Goal: Information Seeking & Learning: Learn about a topic

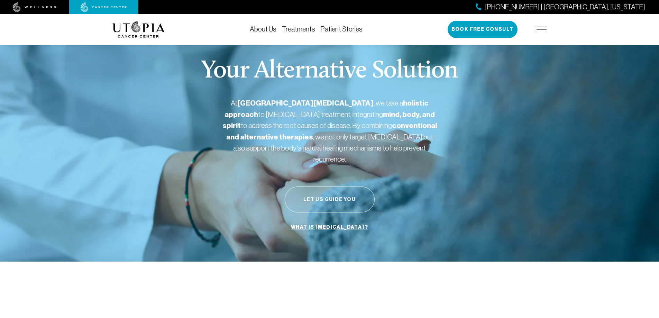
click at [335, 188] on button "Let Us Guide You" at bounding box center [330, 199] width 90 height 26
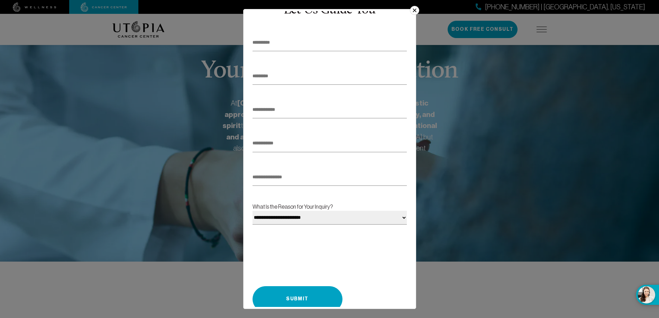
scroll to position [41, 0]
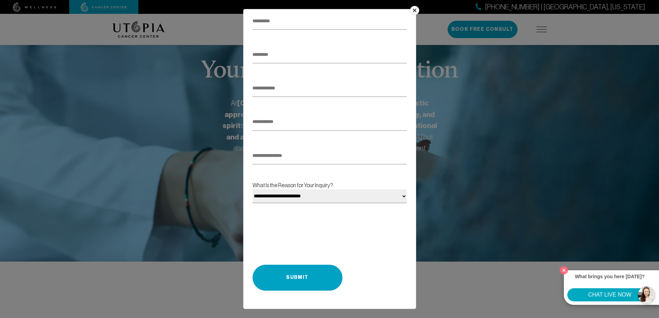
click at [415, 16] on div "**********" at bounding box center [329, 159] width 173 height 300
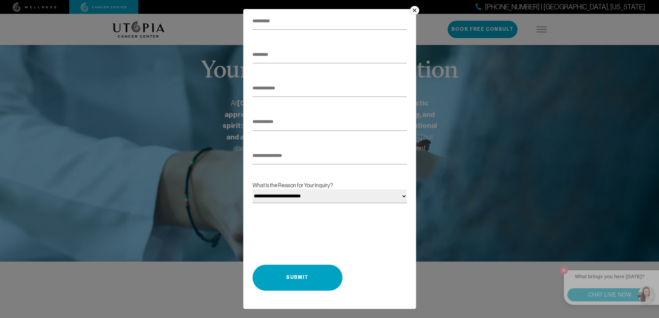
click at [416, 13] on button "×" at bounding box center [414, 10] width 9 height 9
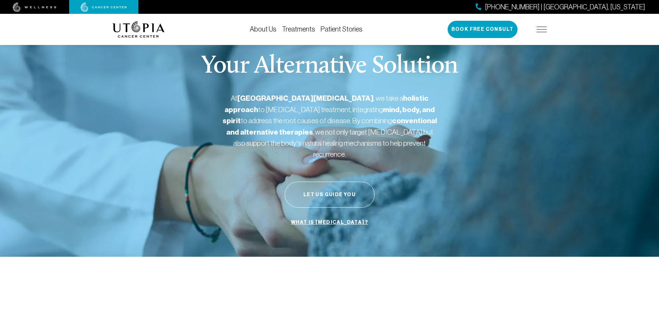
scroll to position [0, 0]
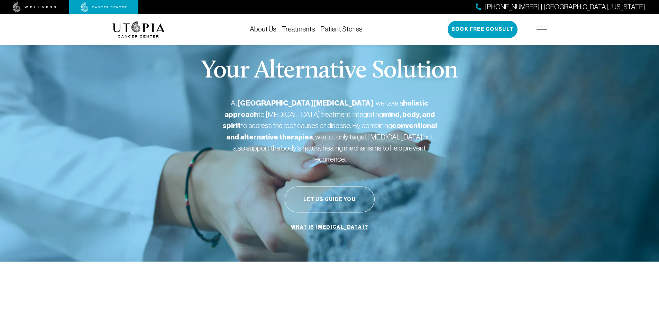
click at [298, 32] on link "Treatments" at bounding box center [298, 29] width 33 height 8
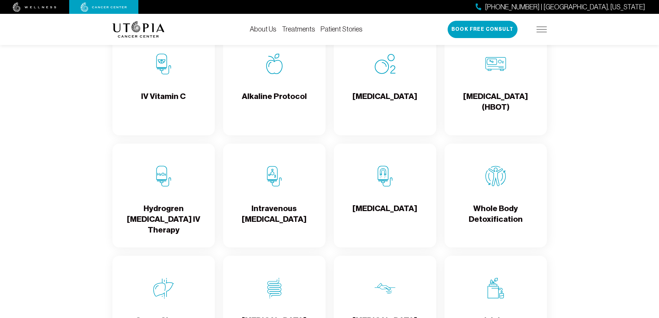
scroll to position [761, 0]
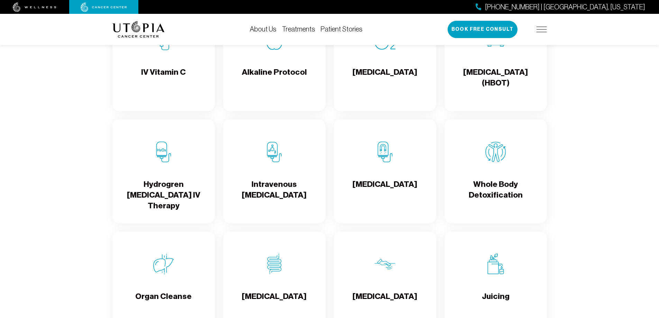
click at [471, 177] on div "Whole Body Detoxification" at bounding box center [496, 171] width 102 height 104
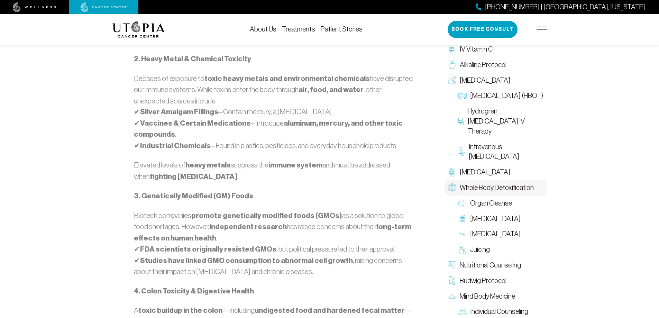
scroll to position [588, 0]
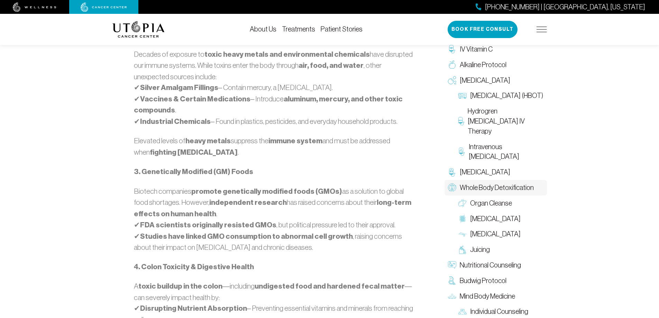
drag, startPoint x: 390, startPoint y: 157, endPoint x: 396, endPoint y: 108, distance: 50.2
click at [390, 155] on div "Over the last century, [MEDICAL_DATA] rates have doubled , coinciding with the …" at bounding box center [274, 167] width 281 height 606
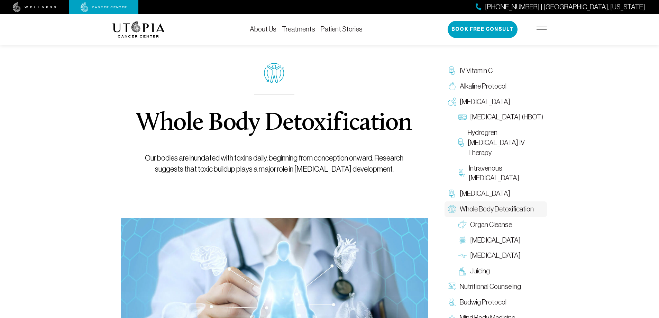
scroll to position [0, 0]
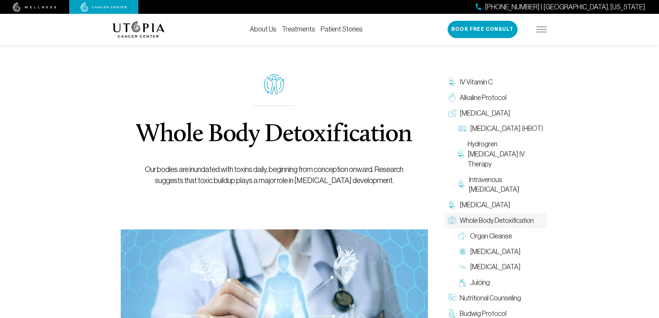
click at [128, 23] on img at bounding box center [138, 29] width 52 height 17
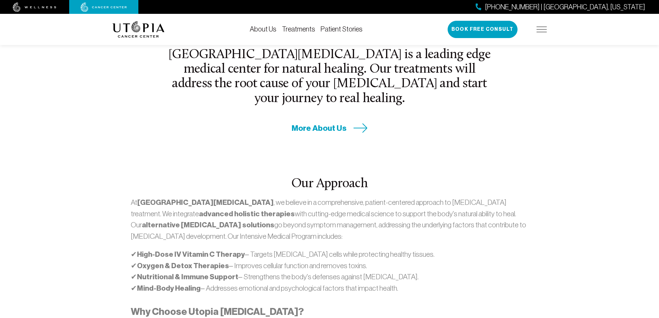
scroll to position [311, 0]
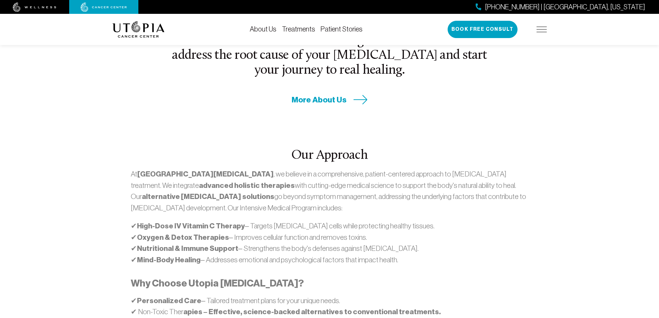
click at [241, 220] on p "✔ High-Dose IV Vitamin C Therapy – Targets [MEDICAL_DATA] cells while protectin…" at bounding box center [330, 242] width 398 height 45
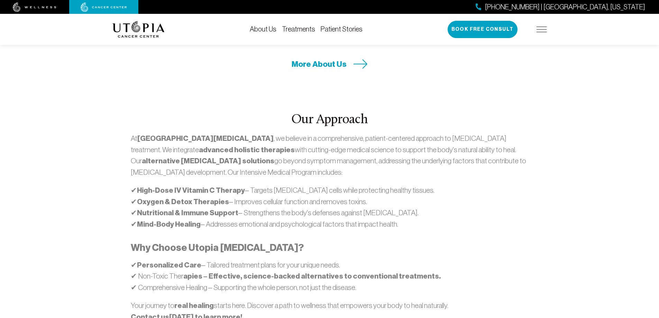
scroll to position [346, 0]
click at [302, 34] on div "About Us Treatments Patient Stories [PHONE_NUMBER] | [GEOGRAPHIC_DATA], [US_STA…" at bounding box center [329, 29] width 435 height 31
click at [302, 31] on link "Treatments" at bounding box center [298, 29] width 33 height 8
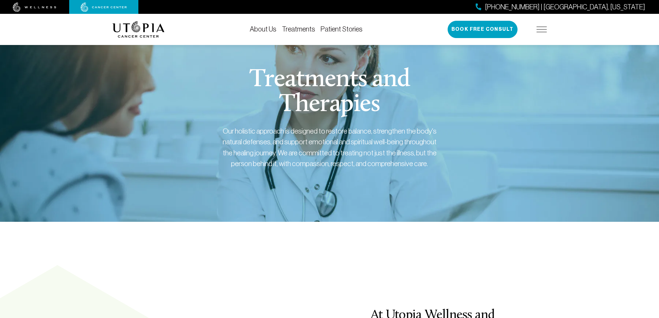
click at [300, 31] on link "Treatments" at bounding box center [298, 29] width 33 height 8
click at [298, 28] on link "Treatments" at bounding box center [298, 29] width 33 height 8
click at [289, 31] on link "Treatments" at bounding box center [298, 29] width 33 height 8
click at [293, 29] on link "Treatments" at bounding box center [298, 29] width 33 height 8
click at [310, 26] on div "About Us Treatments Patient Stories [PHONE_NUMBER] | [GEOGRAPHIC_DATA], [US_STA…" at bounding box center [329, 29] width 435 height 31
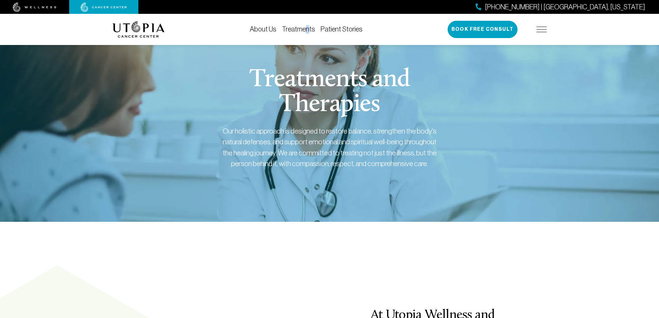
click at [310, 26] on link "Treatments" at bounding box center [298, 29] width 33 height 8
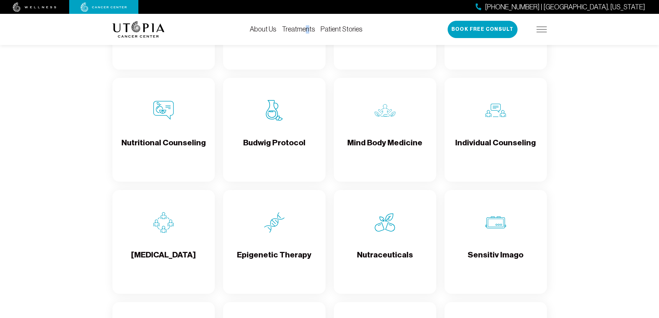
scroll to position [1142, 0]
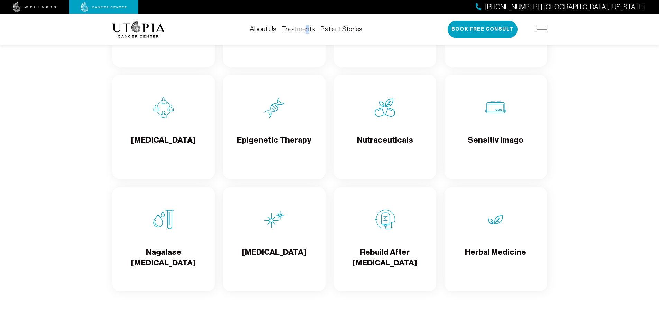
click at [291, 230] on div "[MEDICAL_DATA]" at bounding box center [274, 239] width 102 height 104
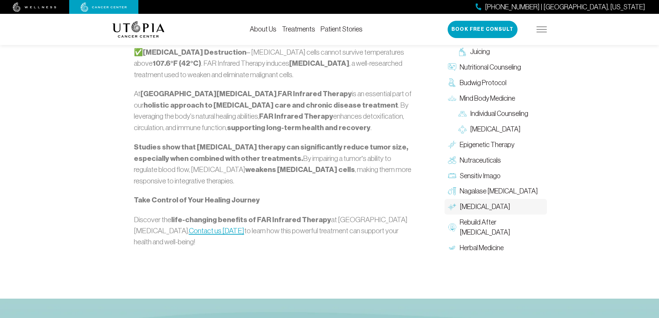
scroll to position [830, 0]
click at [139, 33] on img at bounding box center [138, 29] width 52 height 17
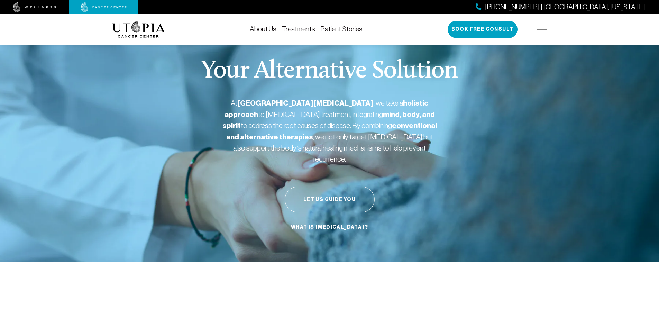
click at [145, 32] on img at bounding box center [138, 29] width 52 height 17
click at [134, 30] on img at bounding box center [138, 29] width 52 height 17
click at [29, 3] on img at bounding box center [35, 7] width 44 height 10
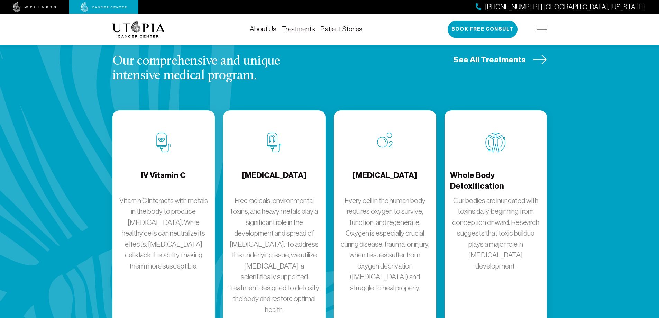
click at [356, 195] on p "Every cell in the human body requires oxygen to survive, function, and regenera…" at bounding box center [384, 244] width 91 height 98
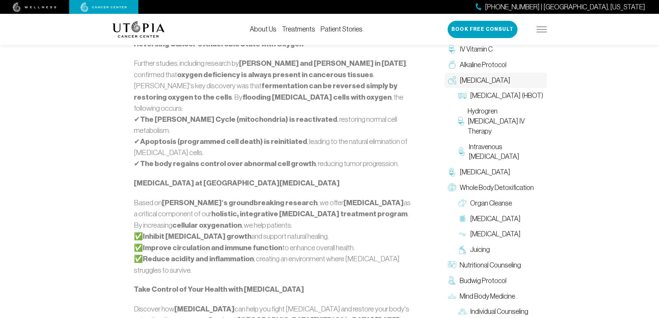
scroll to position [588, 0]
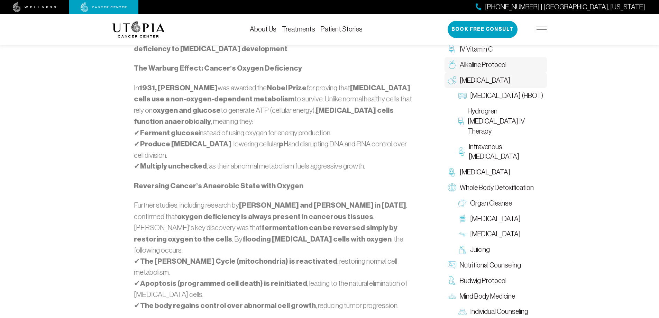
click at [480, 65] on span "Alkaline Protocol" at bounding box center [483, 65] width 47 height 10
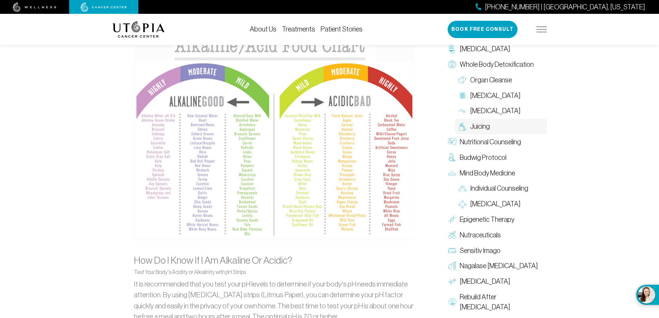
scroll to position [623, 0]
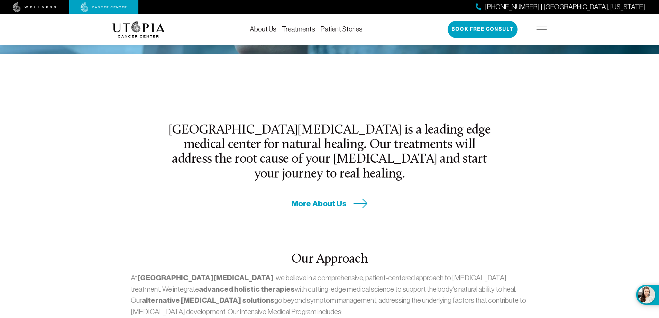
click at [300, 26] on link "Treatments" at bounding box center [298, 29] width 33 height 8
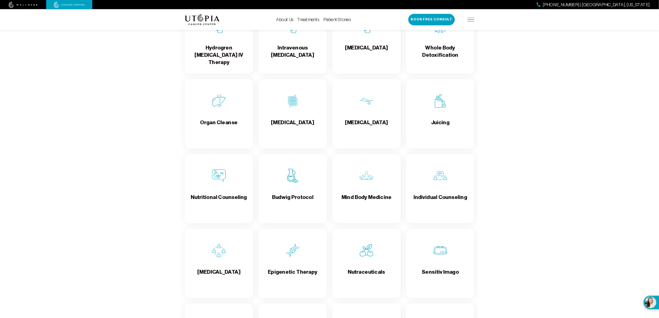
scroll to position [969, 0]
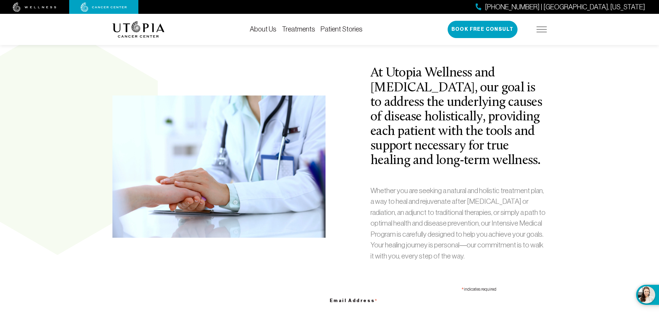
click at [109, 8] on img at bounding box center [104, 7] width 46 height 10
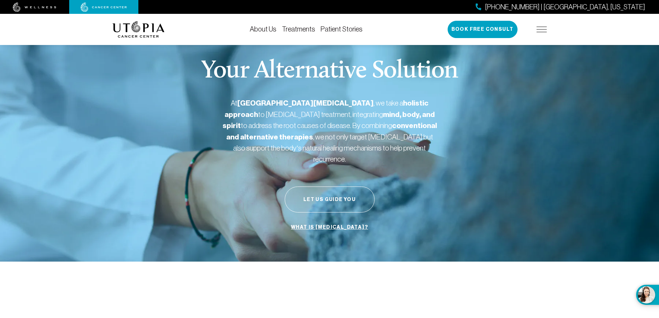
click at [135, 23] on img at bounding box center [138, 29] width 52 height 17
click at [136, 26] on img at bounding box center [138, 29] width 52 height 17
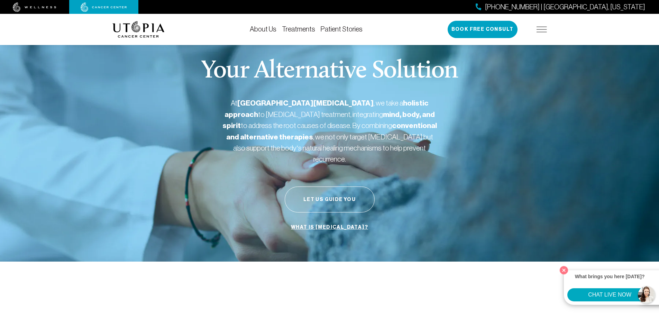
click at [654, 295] on button "What brings you here today? CHAT LIVE NOW" at bounding box center [651, 295] width 30 height 20
click at [622, 294] on button "CHAT LIVE NOW" at bounding box center [609, 294] width 85 height 13
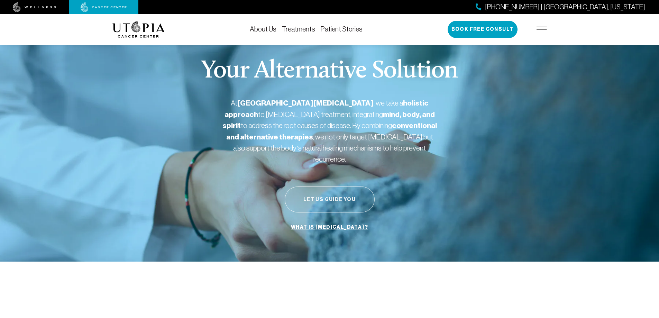
click at [341, 186] on button "Let Us Guide You" at bounding box center [330, 199] width 90 height 26
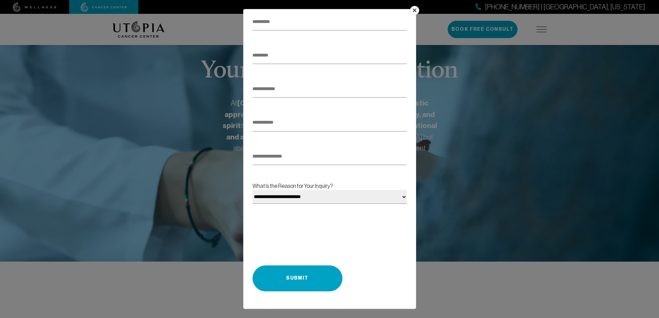
scroll to position [41, 0]
click at [419, 10] on button "×" at bounding box center [414, 10] width 9 height 9
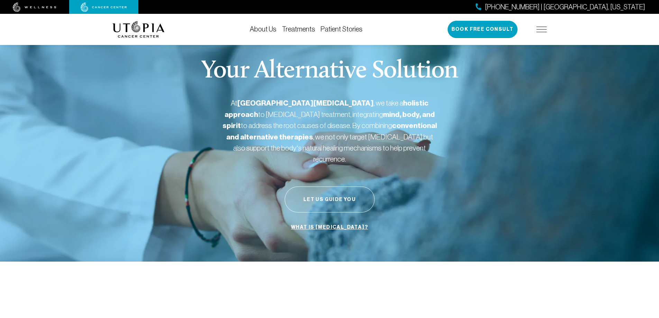
click at [298, 33] on li "Treatments" at bounding box center [298, 29] width 33 height 8
click at [300, 29] on link "Treatments" at bounding box center [298, 29] width 33 height 8
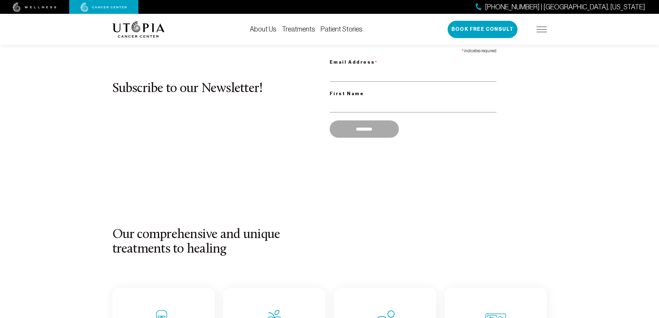
scroll to position [727, 0]
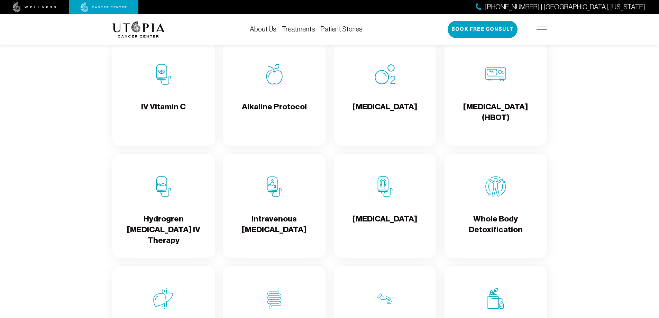
click at [190, 188] on div "Hydrogren [MEDICAL_DATA] IV Therapy" at bounding box center [163, 206] width 102 height 104
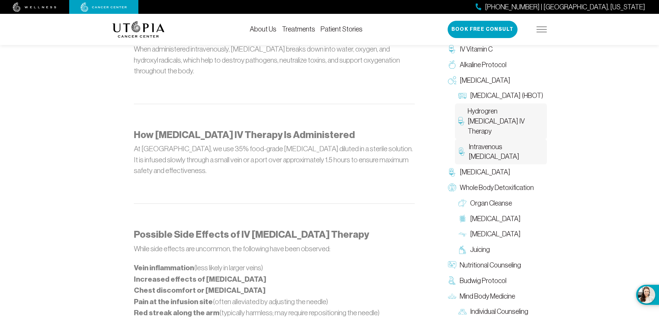
scroll to position [502, 0]
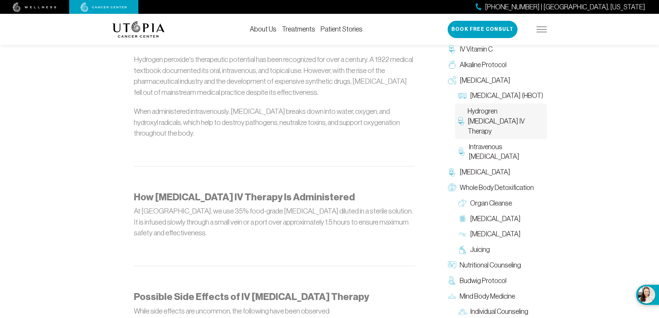
click at [303, 34] on div "About Us Treatments Patient Stories [PHONE_NUMBER] | [GEOGRAPHIC_DATA], [US_STA…" at bounding box center [329, 29] width 435 height 31
click at [265, 29] on link "About Us" at bounding box center [263, 29] width 27 height 8
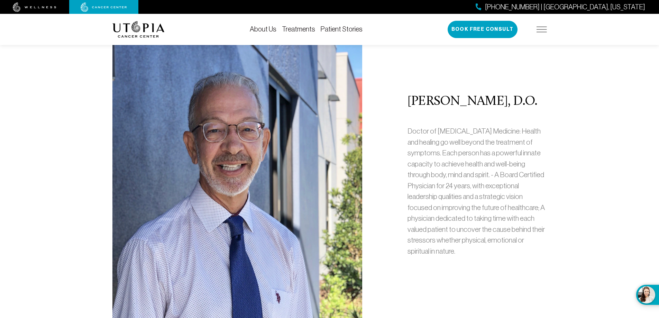
click at [303, 29] on link "Treatments" at bounding box center [298, 29] width 33 height 8
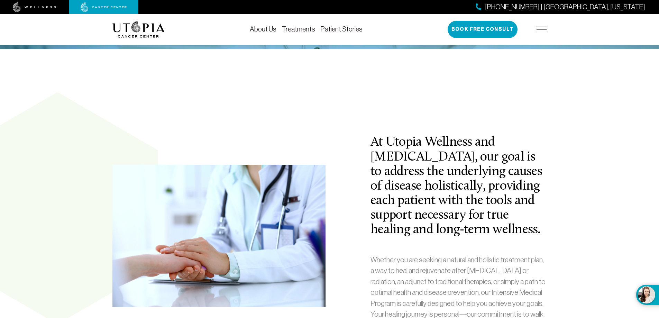
click at [308, 31] on link "Treatments" at bounding box center [298, 29] width 33 height 8
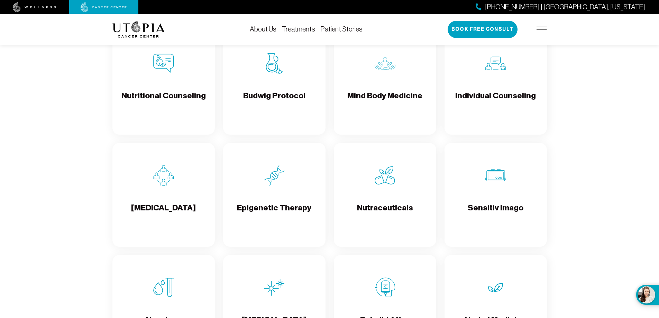
click at [274, 29] on link "About Us" at bounding box center [263, 29] width 27 height 8
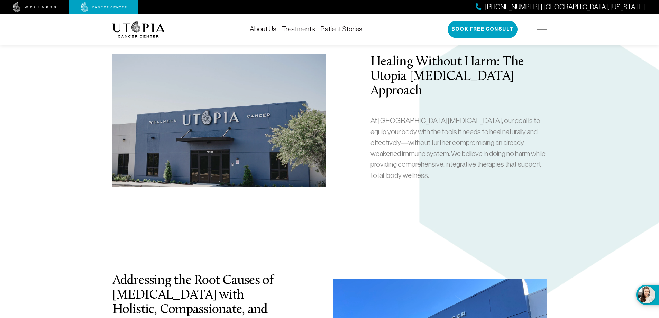
scroll to position [1176, 0]
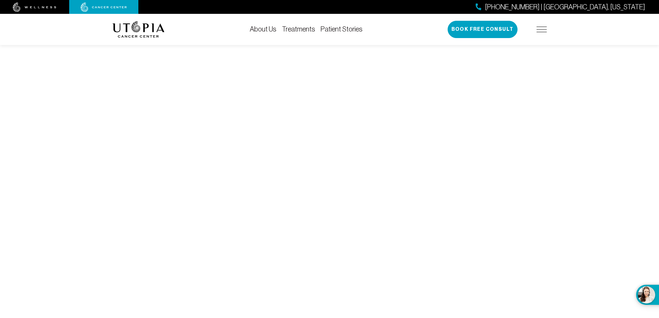
click at [290, 26] on link "Treatments" at bounding box center [298, 29] width 33 height 8
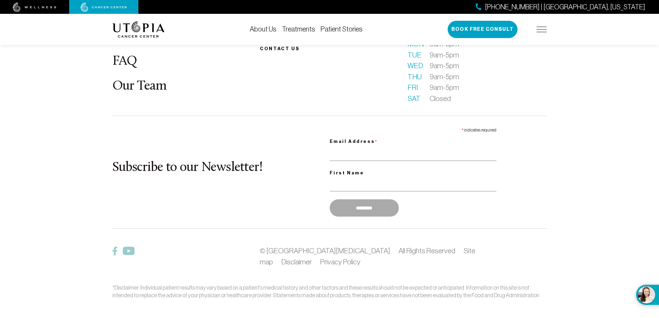
scroll to position [2043, 0]
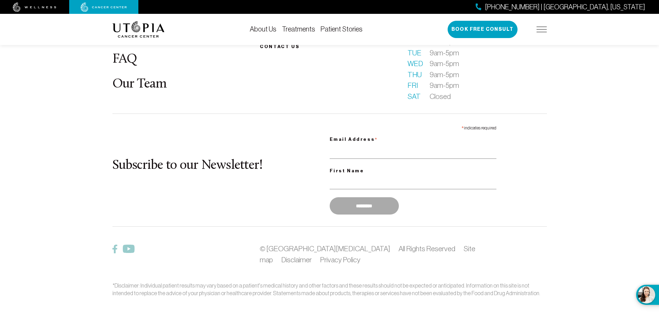
click at [296, 36] on div "About Us Treatments Patient Stories [PHONE_NUMBER] | [GEOGRAPHIC_DATA], [US_STA…" at bounding box center [329, 29] width 435 height 31
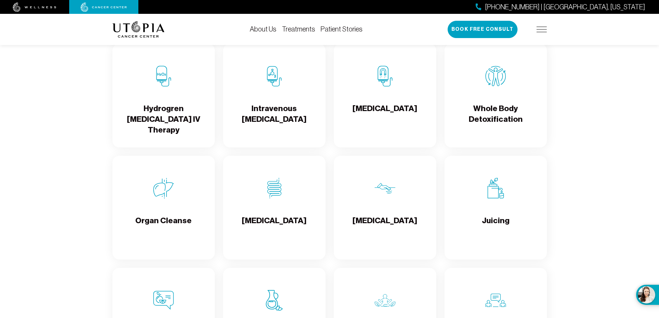
scroll to position [832, 0]
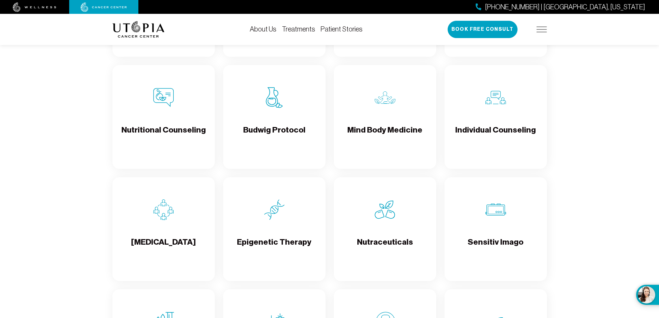
click at [380, 164] on div "Mind Body Medicine" at bounding box center [385, 117] width 102 height 104
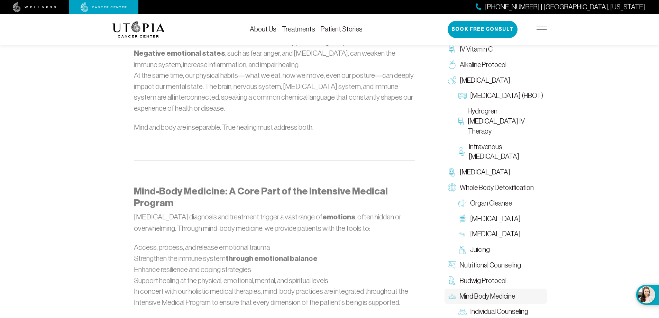
scroll to position [592, 0]
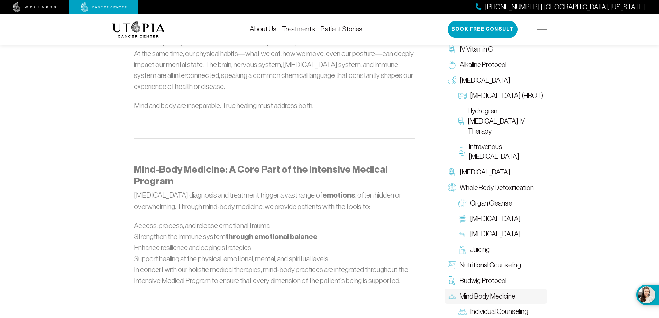
click at [332, 31] on link "Patient Stories" at bounding box center [342, 29] width 42 height 8
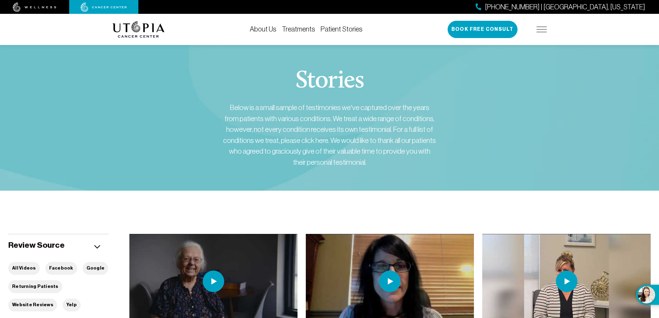
click at [291, 30] on link "Treatments" at bounding box center [298, 29] width 33 height 8
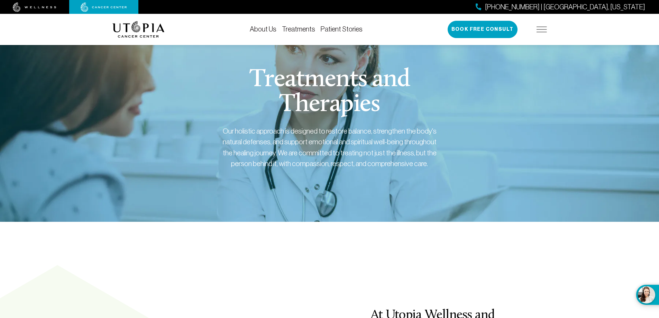
click at [152, 67] on div "Treatments and Therapies Our holistic approach is designed to restore balance, …" at bounding box center [329, 126] width 435 height 191
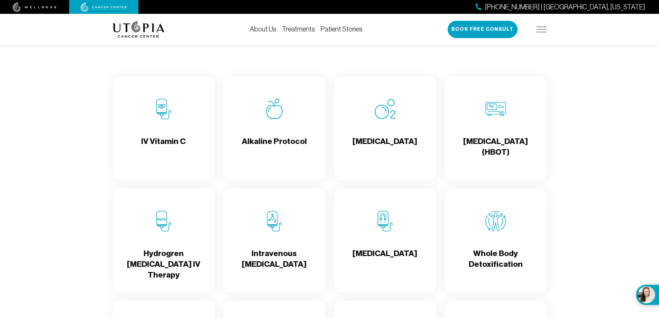
click at [286, 122] on div "Alkaline Protocol" at bounding box center [274, 128] width 102 height 104
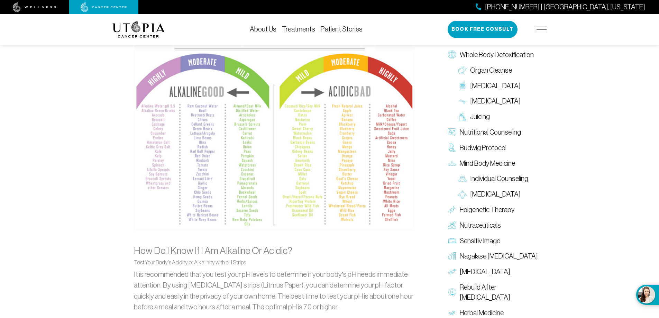
drag, startPoint x: 347, startPoint y: 253, endPoint x: 340, endPoint y: 290, distance: 37.3
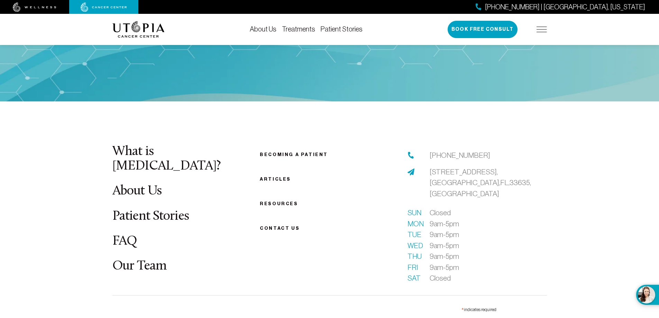
scroll to position [1060, 0]
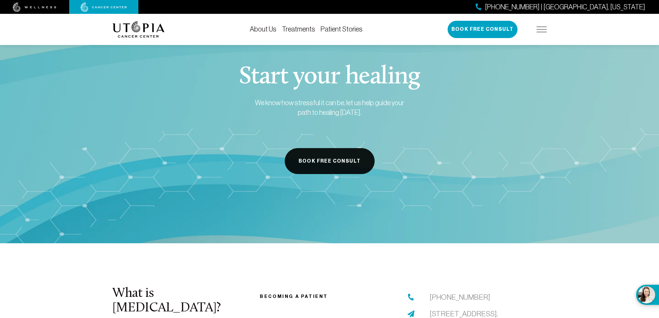
click at [329, 154] on button "Book Free Consult" at bounding box center [330, 161] width 90 height 26
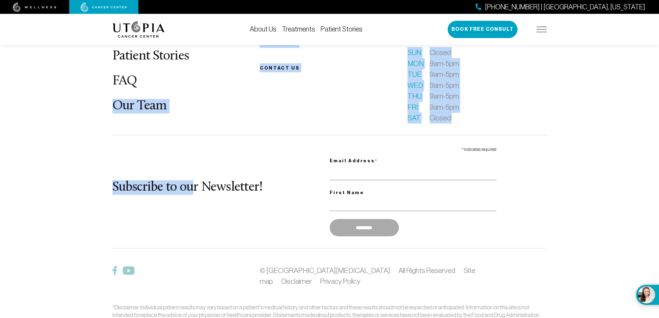
scroll to position [1373, 0]
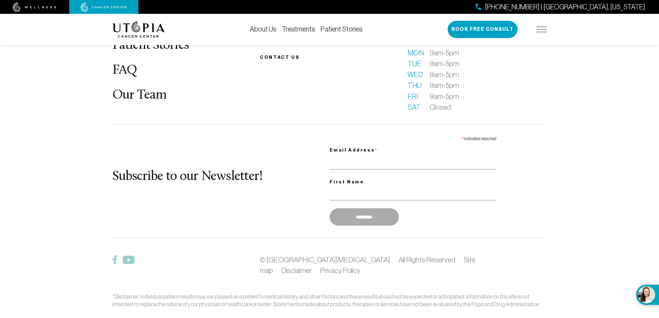
click at [301, 254] on div "© Utopia Cancer Center All Rights Reserved Site map Disclaimer Privacy Policy" at bounding box center [403, 265] width 295 height 22
click at [298, 256] on link "© [GEOGRAPHIC_DATA][MEDICAL_DATA]" at bounding box center [325, 260] width 130 height 8
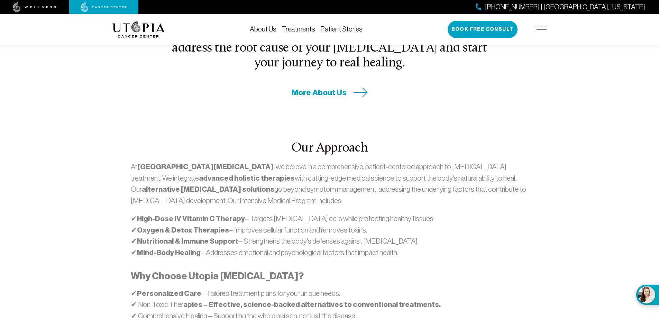
scroll to position [311, 0]
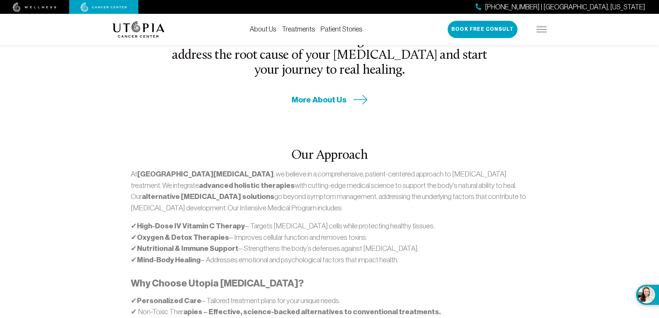
click at [337, 105] on div "Our Approach At Utopia Cancer Center , we believe in a comprehensive, patient-c…" at bounding box center [329, 256] width 443 height 303
click at [335, 94] on span "More About Us" at bounding box center [319, 99] width 55 height 11
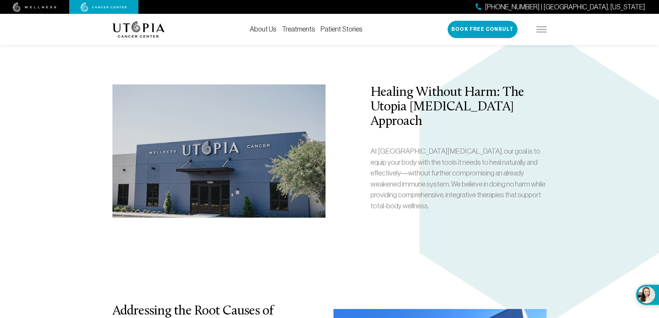
drag, startPoint x: 273, startPoint y: 212, endPoint x: 268, endPoint y: 231, distance: 20.0
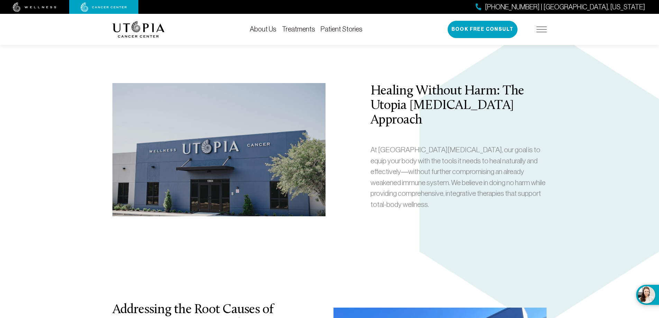
drag, startPoint x: 256, startPoint y: 298, endPoint x: 257, endPoint y: 302, distance: 4.2
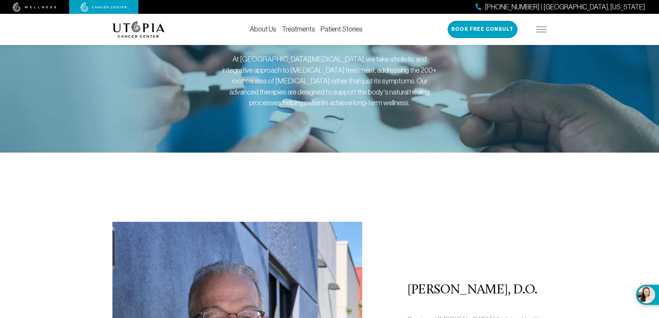
drag, startPoint x: 253, startPoint y: 95, endPoint x: 255, endPoint y: 192, distance: 96.6
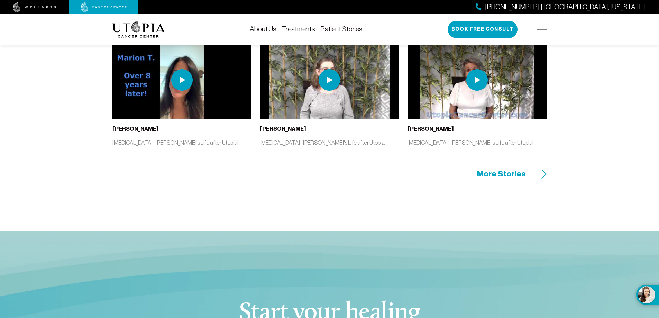
scroll to position [3632, 0]
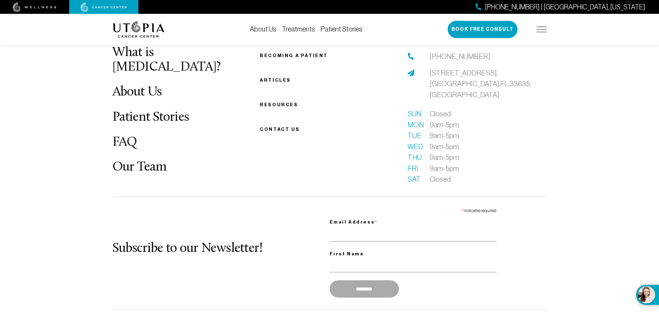
click at [551, 34] on div "About Us Treatments Patient Stories [PHONE_NUMBER] | [GEOGRAPHIC_DATA], [US_STA…" at bounding box center [329, 29] width 659 height 31
click at [541, 30] on img at bounding box center [542, 30] width 10 height 6
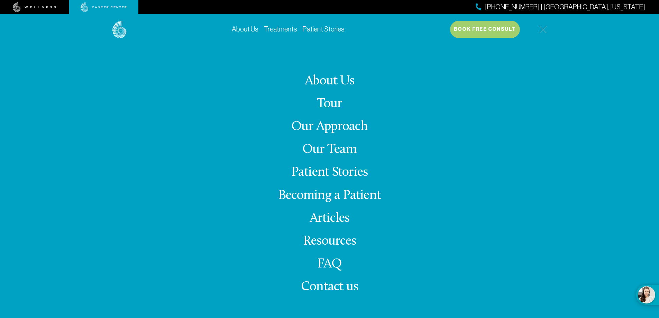
click at [332, 195] on link "Becoming a Patient" at bounding box center [329, 195] width 103 height 13
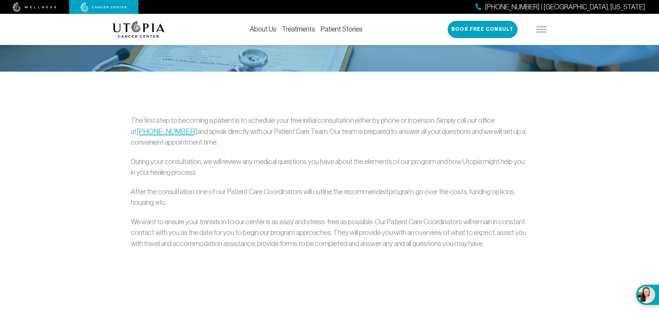
scroll to position [65, 0]
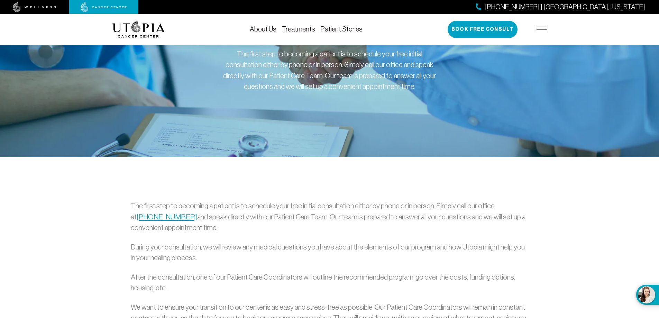
click at [537, 33] on div "(727) 799-9060 | Tampa, Florida Book Free Consult" at bounding box center [497, 29] width 99 height 17
click at [546, 29] on img at bounding box center [542, 30] width 10 height 6
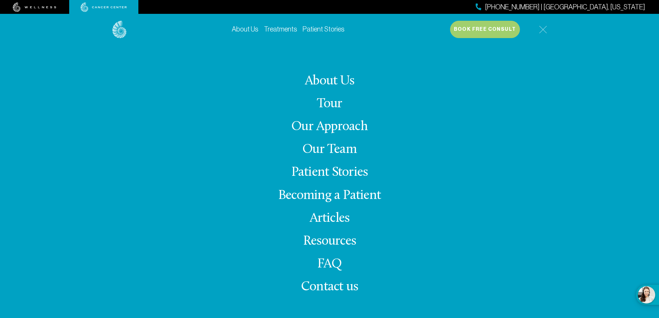
click at [549, 91] on div "About Us Treatments Patient Stories (727) 799-9060 | Tampa, Florida Book Free C…" at bounding box center [329, 173] width 443 height 318
